Goal: Task Accomplishment & Management: Use online tool/utility

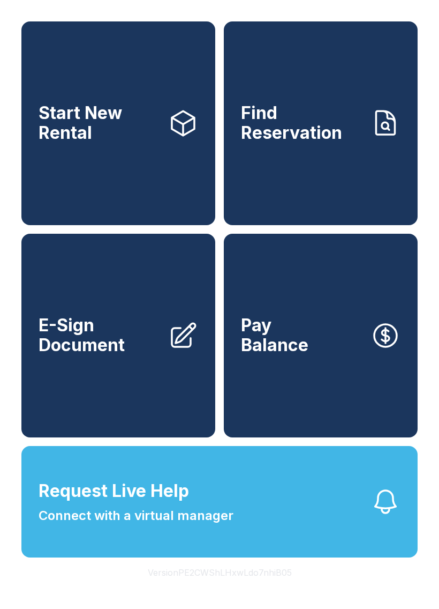
click at [340, 104] on link "Find Reservation" at bounding box center [321, 123] width 194 height 204
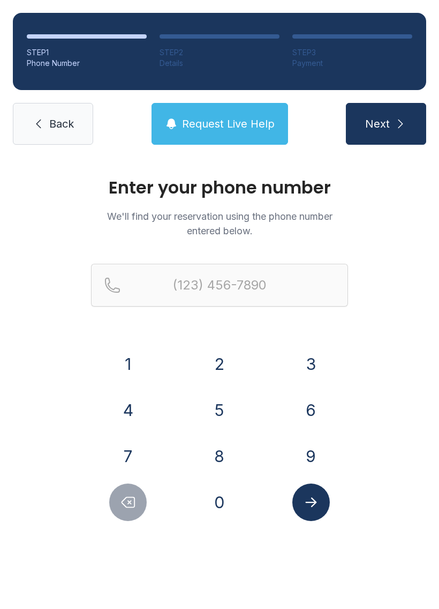
click at [134, 397] on button "4" at bounding box center [127, 409] width 37 height 37
click at [130, 439] on button "7" at bounding box center [127, 455] width 37 height 37
click at [236, 511] on button "0" at bounding box center [219, 501] width 37 height 37
click at [305, 361] on button "3" at bounding box center [310, 363] width 37 height 37
click at [128, 363] on button "1" at bounding box center [127, 363] width 37 height 37
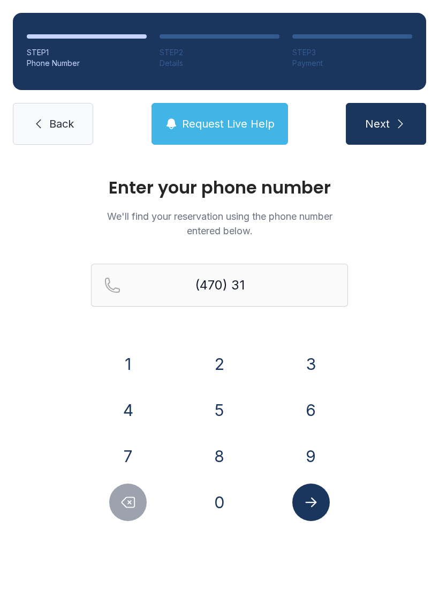
click at [231, 371] on button "2" at bounding box center [219, 363] width 37 height 37
click at [133, 362] on button "1" at bounding box center [127, 363] width 37 height 37
click at [311, 356] on button "3" at bounding box center [310, 363] width 37 height 37
click at [314, 397] on button "6" at bounding box center [310, 409] width 37 height 37
click at [316, 400] on button "6" at bounding box center [310, 409] width 37 height 37
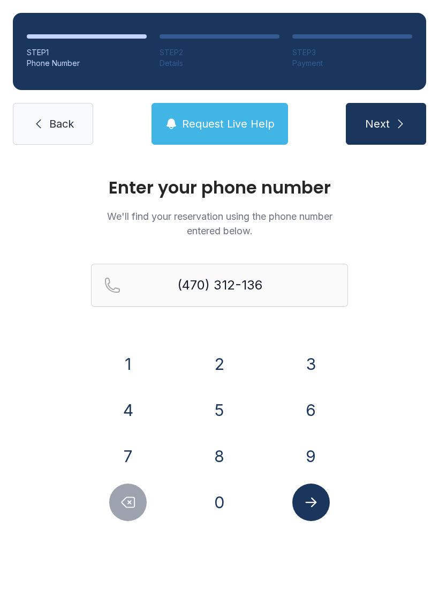
type input "[PHONE_NUMBER]"
click at [320, 513] on button "Submit lookup form" at bounding box center [310, 501] width 37 height 37
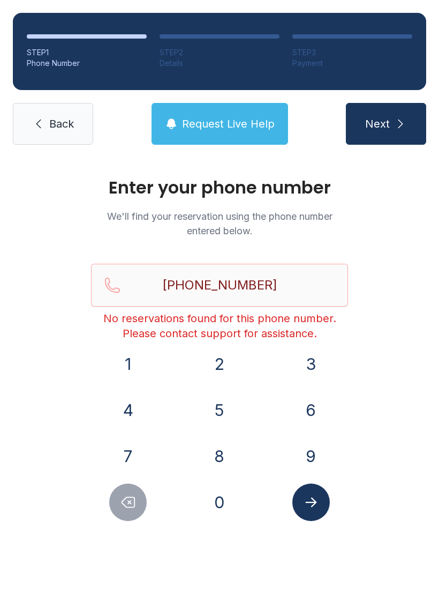
click at [92, 107] on link "Back" at bounding box center [53, 124] width 80 height 42
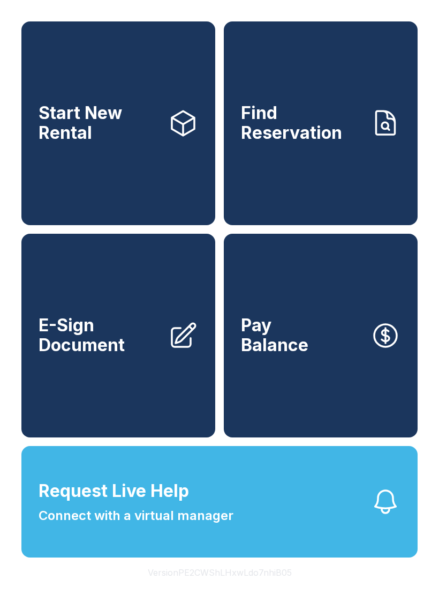
click at [219, 525] on span "Connect with a virtual manager" at bounding box center [136, 515] width 195 height 19
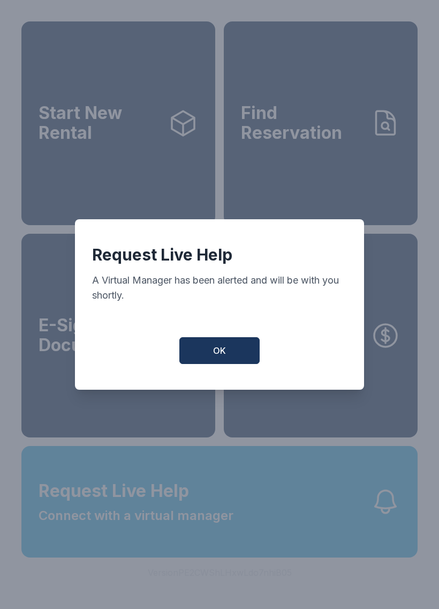
click at [234, 360] on button "OK" at bounding box center [219, 350] width 80 height 27
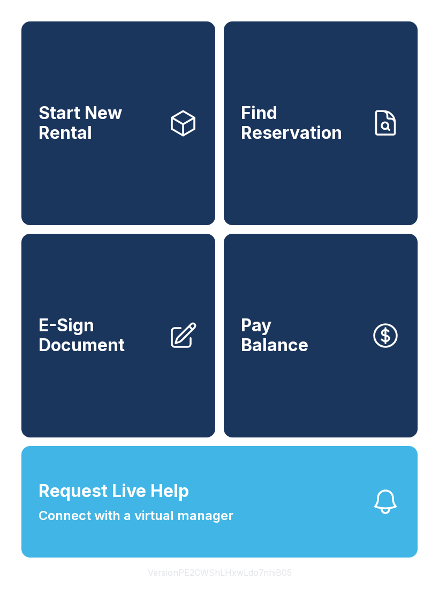
click at [212, 519] on span "Request Live Help Connect with a virtual manager" at bounding box center [136, 501] width 195 height 47
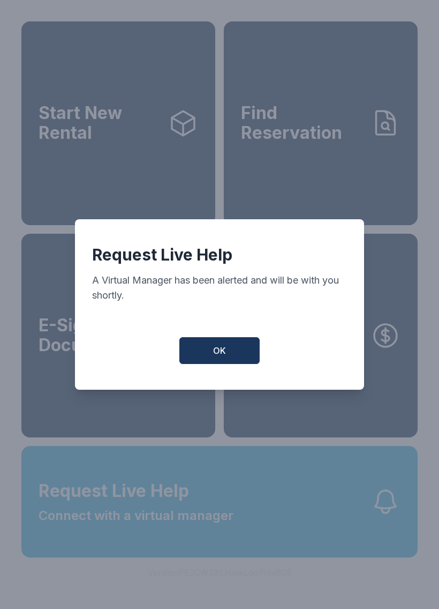
click at [213, 376] on div "Request Live Help A Virtual Manager has been alerted and will be with you short…" at bounding box center [219, 304] width 289 height 170
click at [230, 360] on button "OK" at bounding box center [219, 350] width 80 height 27
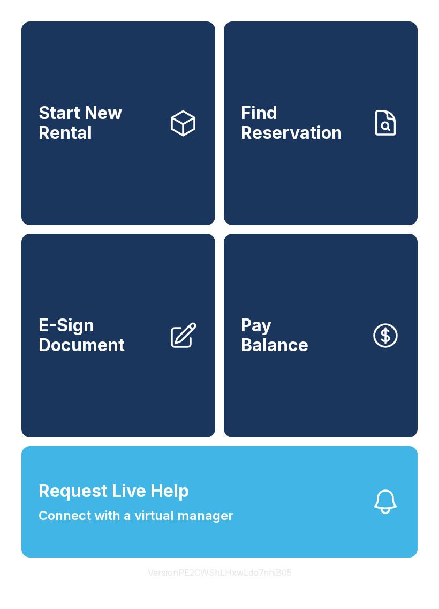
click at [162, 552] on button "Request Live Help Connect with a virtual manager" at bounding box center [219, 501] width 396 height 111
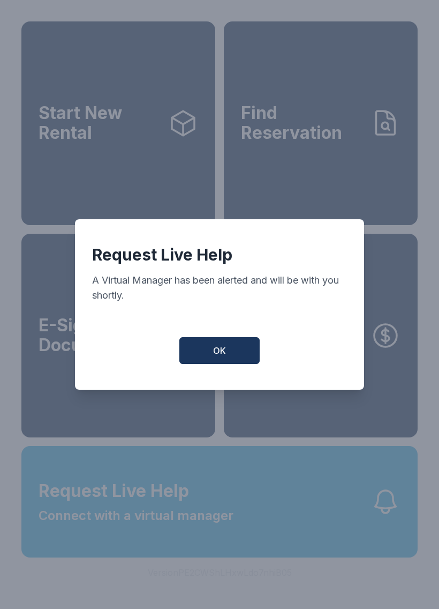
click at [225, 355] on span "OK" at bounding box center [219, 350] width 13 height 13
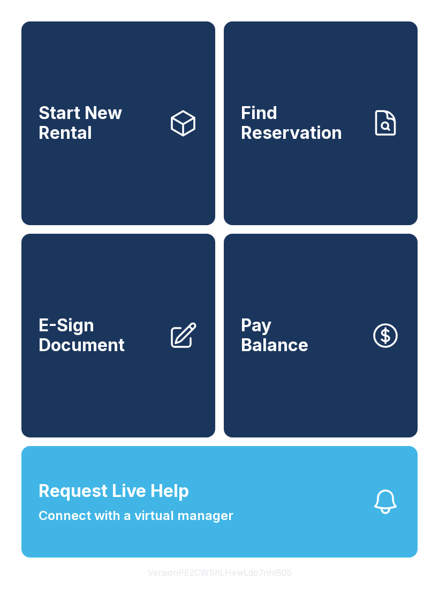
click at [141, 504] on span "Request Live Help" at bounding box center [114, 491] width 151 height 26
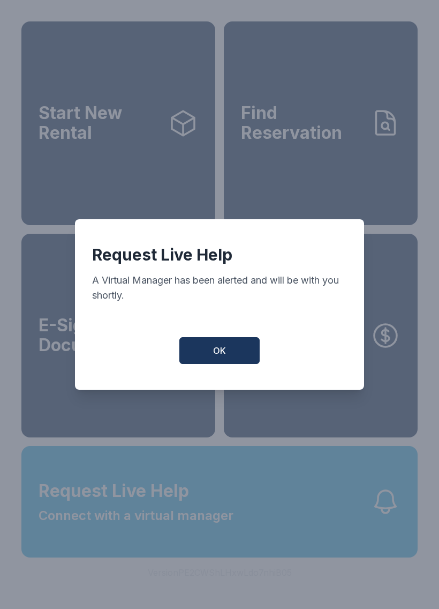
click at [226, 356] on button "OK" at bounding box center [219, 350] width 80 height 27
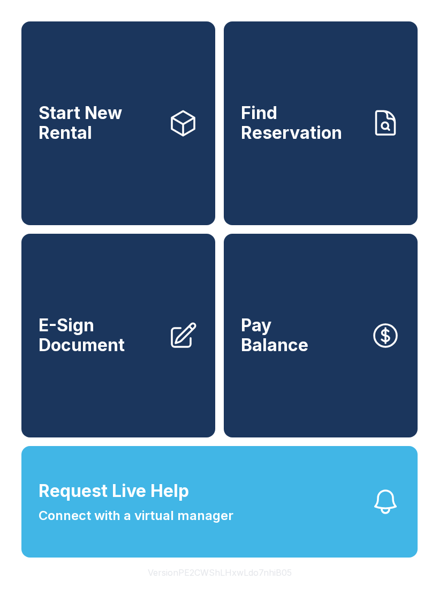
click at [228, 513] on span "Request Live Help Connect with a virtual manager" at bounding box center [136, 501] width 195 height 47
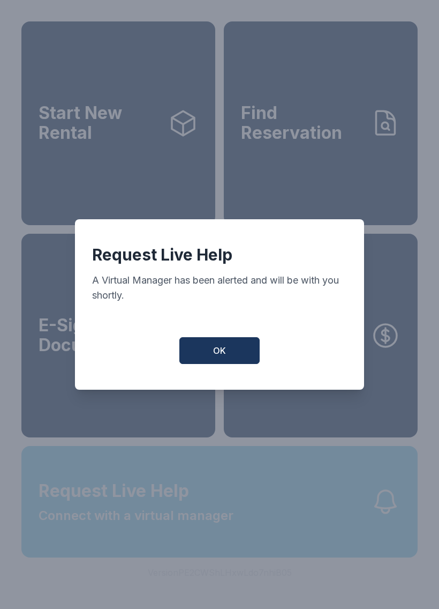
click at [235, 353] on button "OK" at bounding box center [219, 350] width 80 height 27
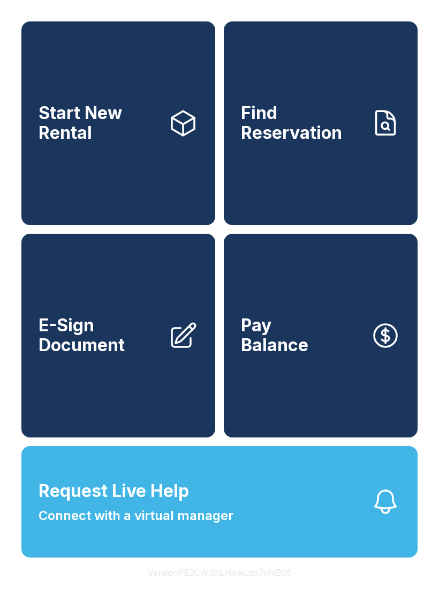
click at [250, 516] on button "Request Live Help Connect with a virtual manager" at bounding box center [219, 501] width 396 height 111
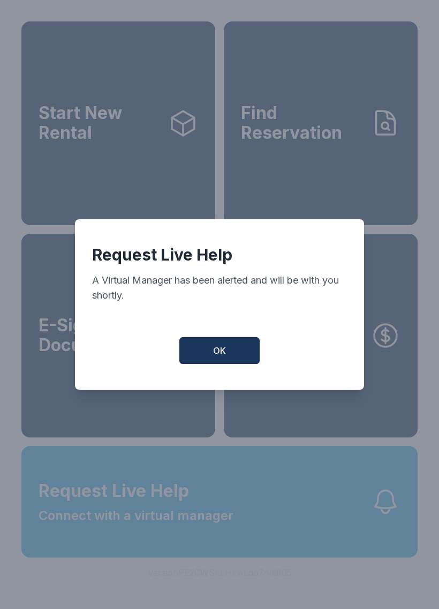
click at [231, 352] on button "OK" at bounding box center [219, 350] width 80 height 27
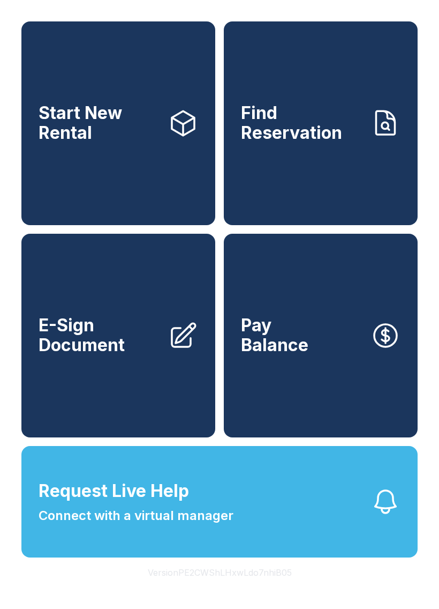
click at [238, 539] on button "Request Live Help Connect with a virtual manager" at bounding box center [219, 501] width 396 height 111
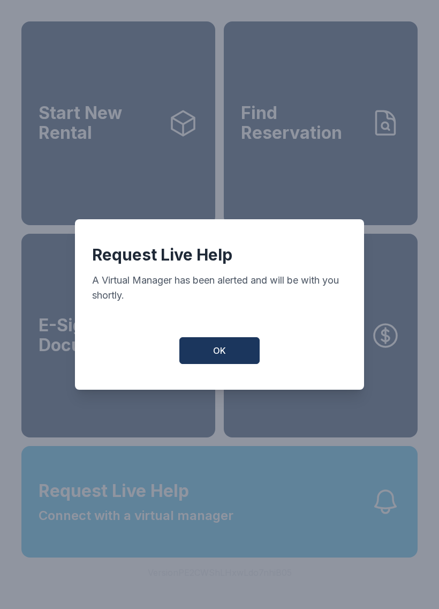
click at [226, 356] on span "OK" at bounding box center [219, 350] width 13 height 13
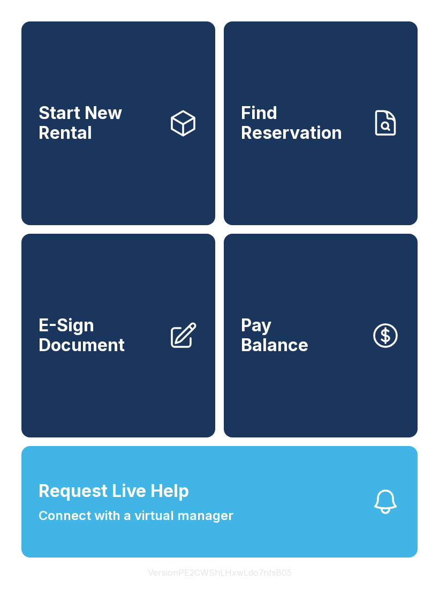
click at [219, 525] on span "Connect with a virtual manager" at bounding box center [136, 515] width 195 height 19
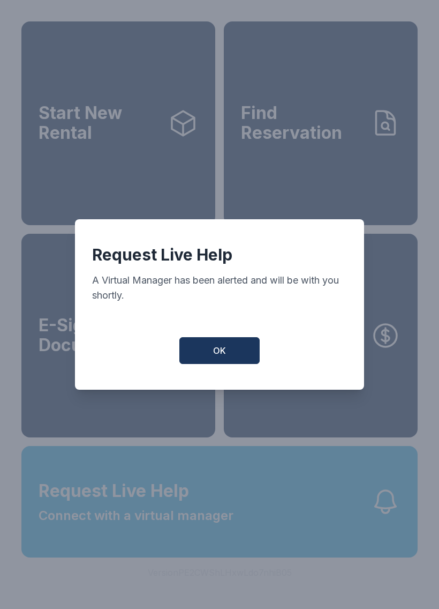
click at [225, 356] on span "OK" at bounding box center [219, 350] width 13 height 13
